Goal: Check status

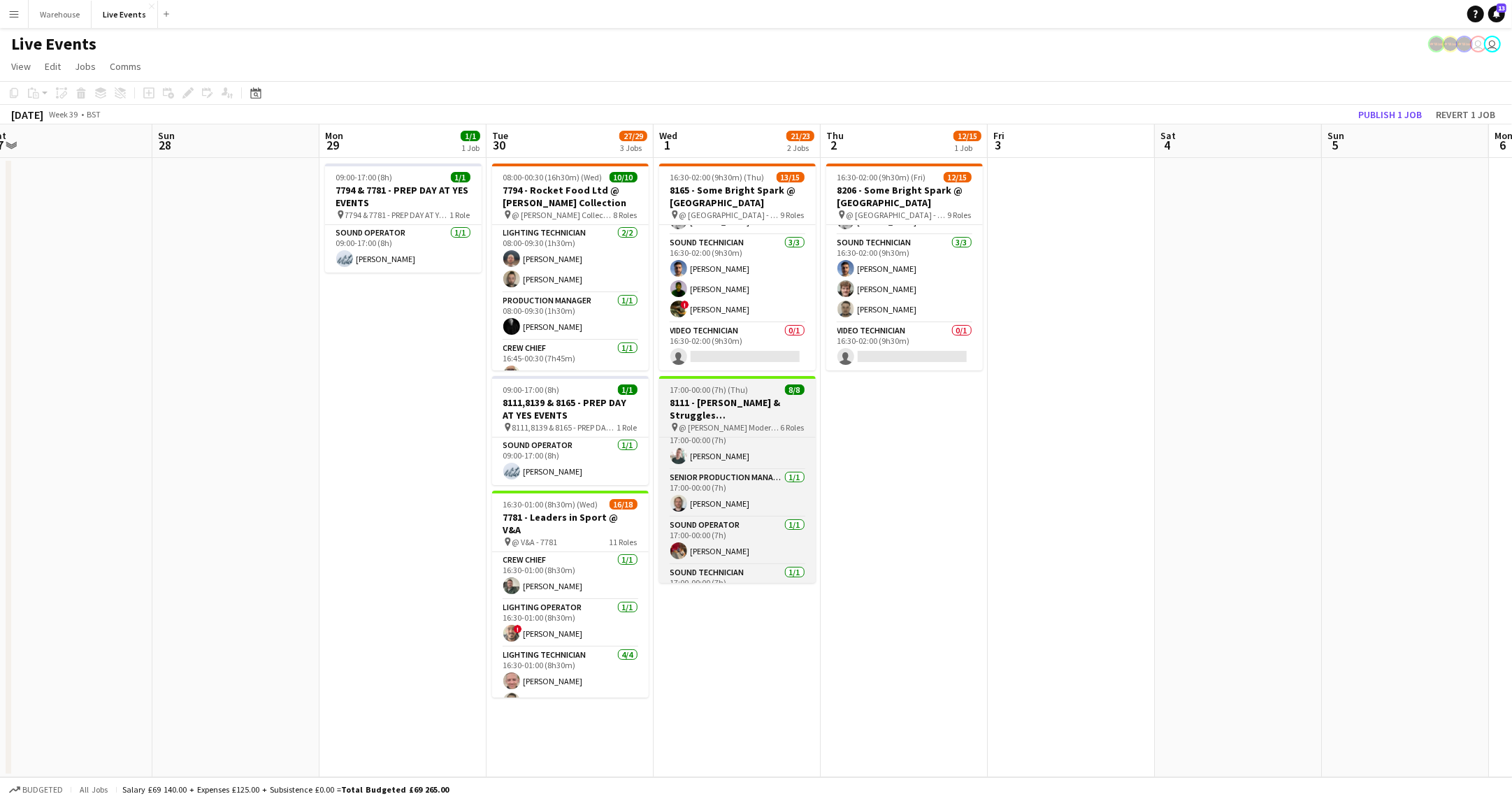
scroll to position [181, 0]
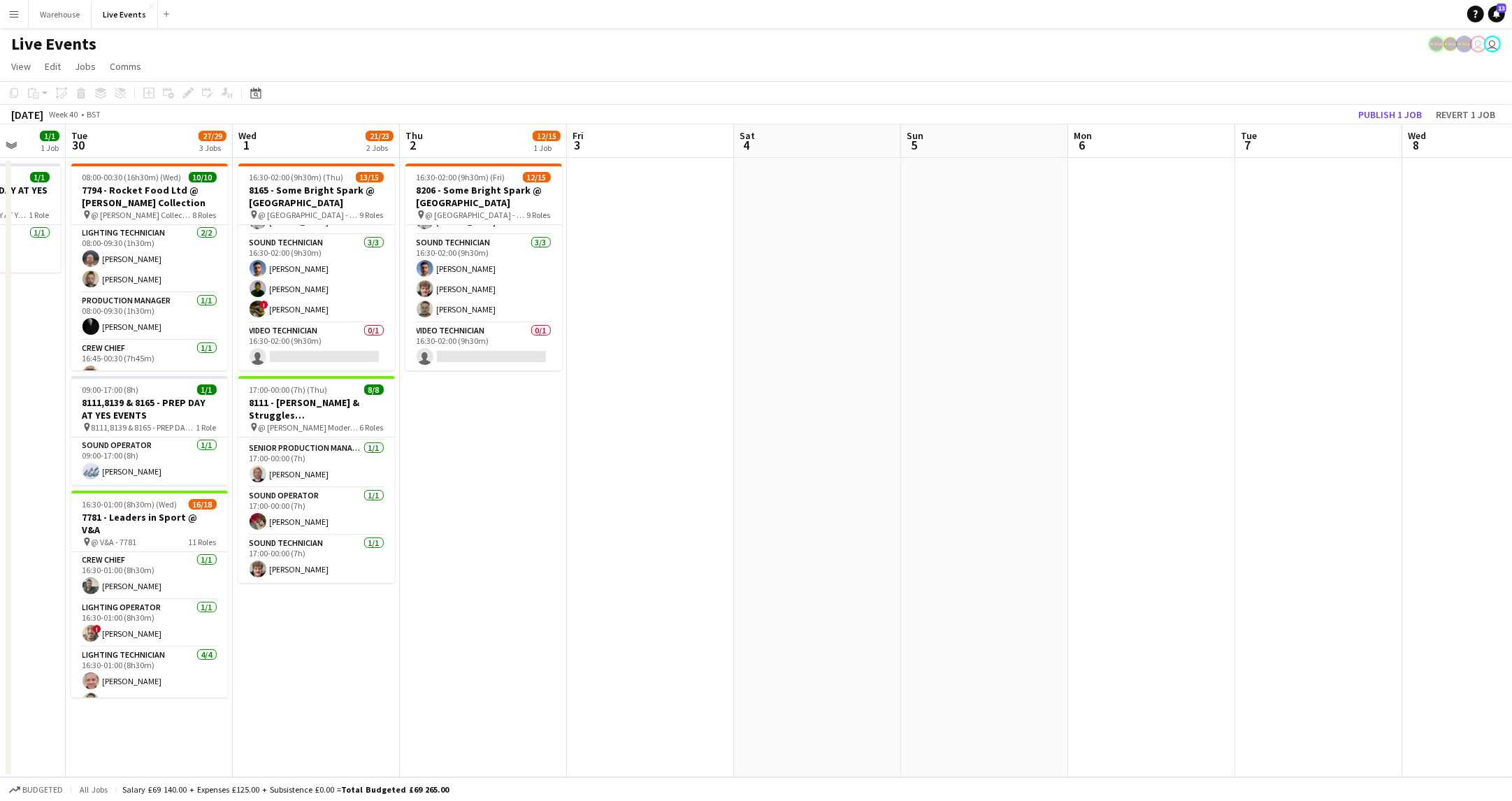
drag, startPoint x: 1057, startPoint y: 498, endPoint x: 637, endPoint y: 579, distance: 427.7
click at [637, 579] on app-calendar-viewport "Fri 26 Sat 27 Sun 28 Mon 29 1/1 1 Job Tue 30 27/29 3 Jobs Wed 1 21/23 2 Jobs Th…" at bounding box center [756, 451] width 1512 height 653
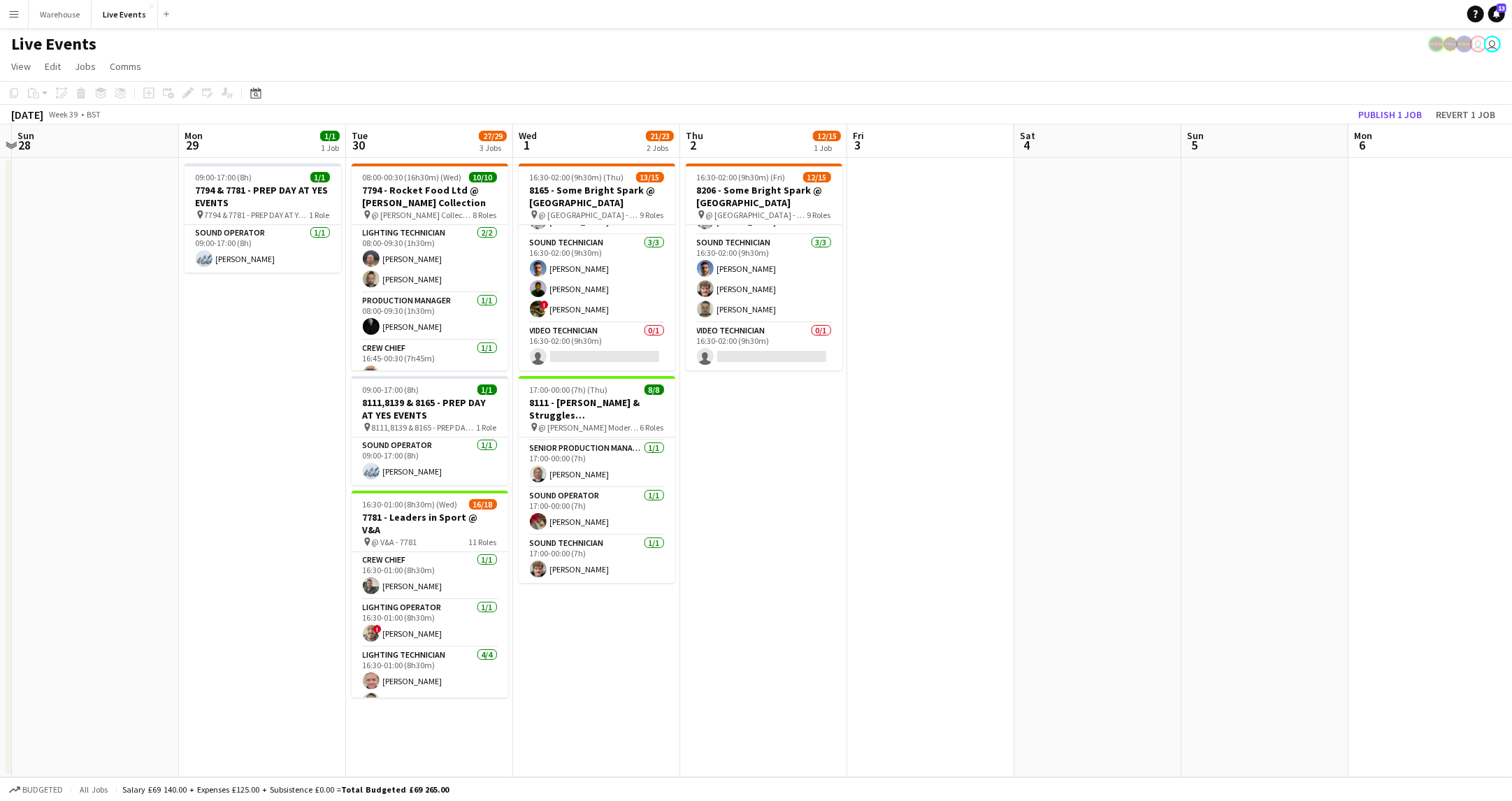
drag, startPoint x: 990, startPoint y: 527, endPoint x: 1271, endPoint y: 534, distance: 281.1
click at [1271, 534] on app-calendar-viewport "Fri 26 Sat 27 Sun 28 Mon 29 1/1 1 Job Tue 30 27/29 3 Jobs Wed 1 21/23 2 Jobs Th…" at bounding box center [756, 451] width 1512 height 653
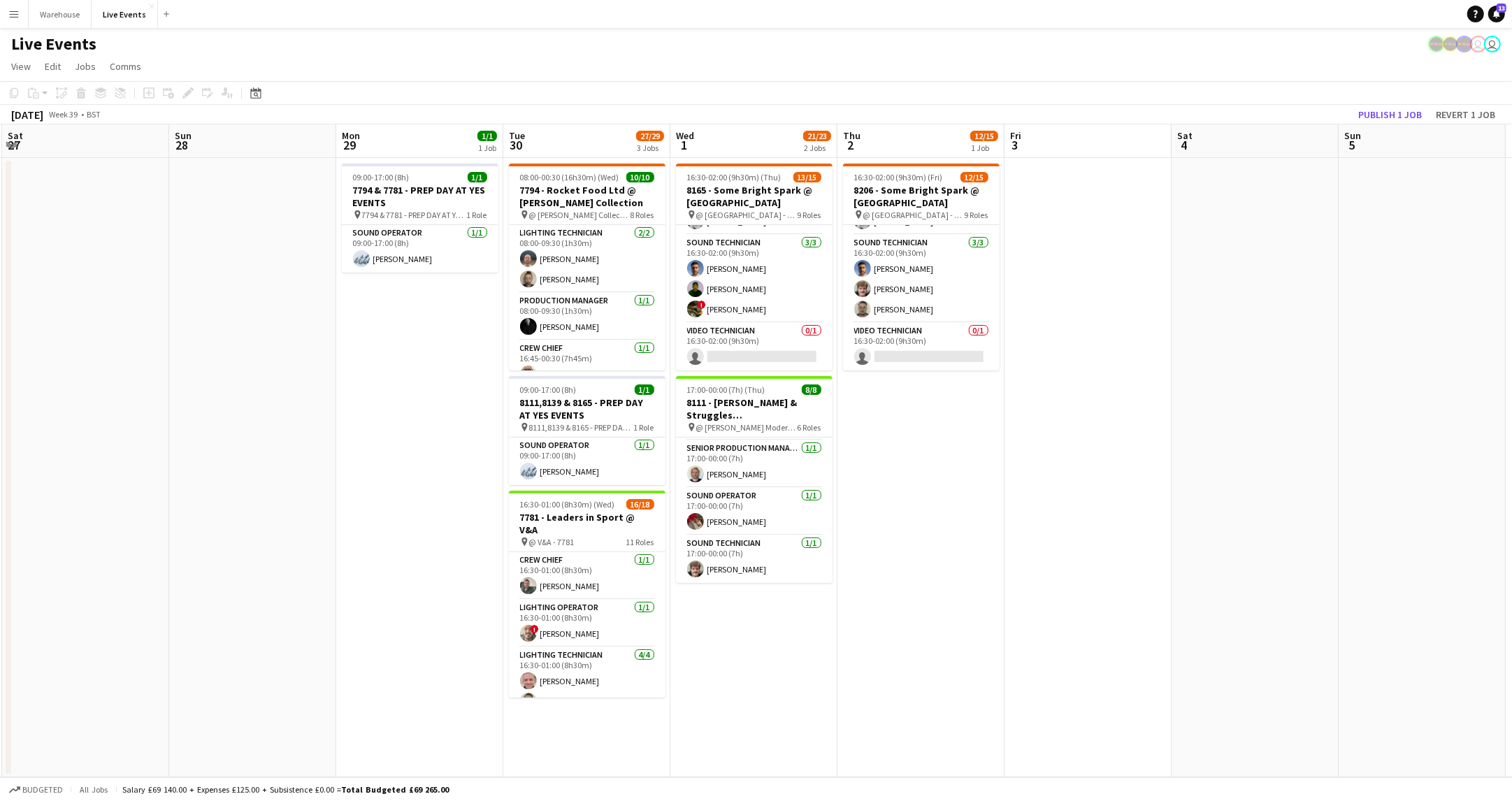
drag, startPoint x: 908, startPoint y: 472, endPoint x: 1067, endPoint y: 471, distance: 159.0
click at [1067, 471] on app-calendar-viewport "Thu 25 18/19 1 Job Fri 26 Sat 27 Sun 28 Mon 29 1/1 1 Job Tue 30 27/29 3 Jobs We…" at bounding box center [756, 451] width 1512 height 653
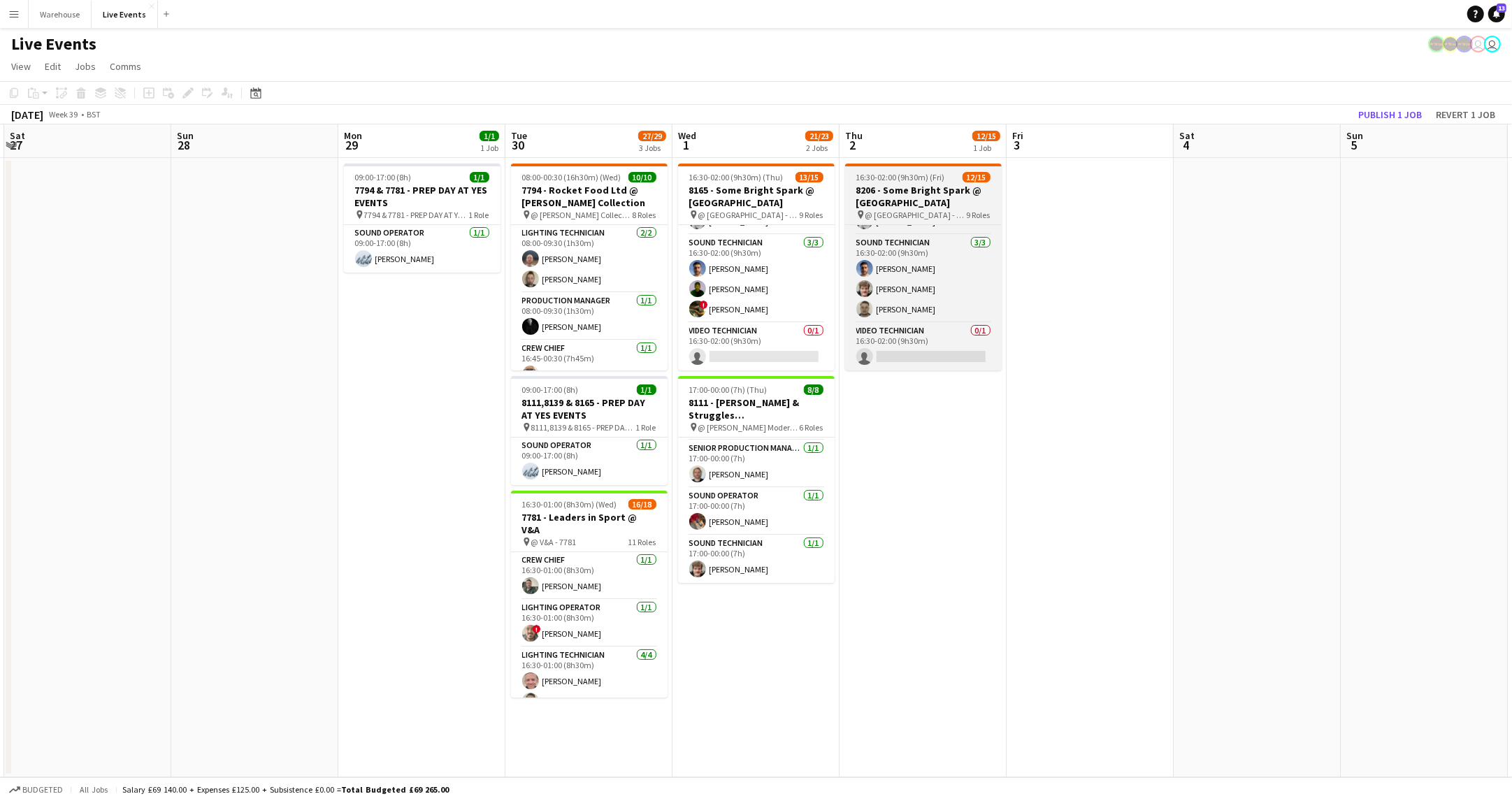
scroll to position [373, 0]
